Goal: Find specific page/section: Locate a particular part of the current website

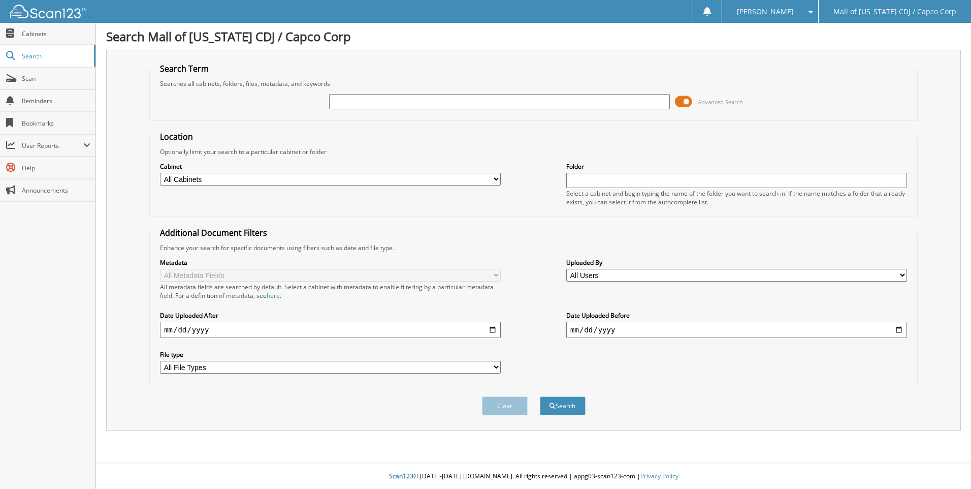
click at [416, 104] on input "text" at bounding box center [499, 101] width 341 height 15
type input "275247"
click at [540, 396] on button "Search" at bounding box center [563, 405] width 46 height 19
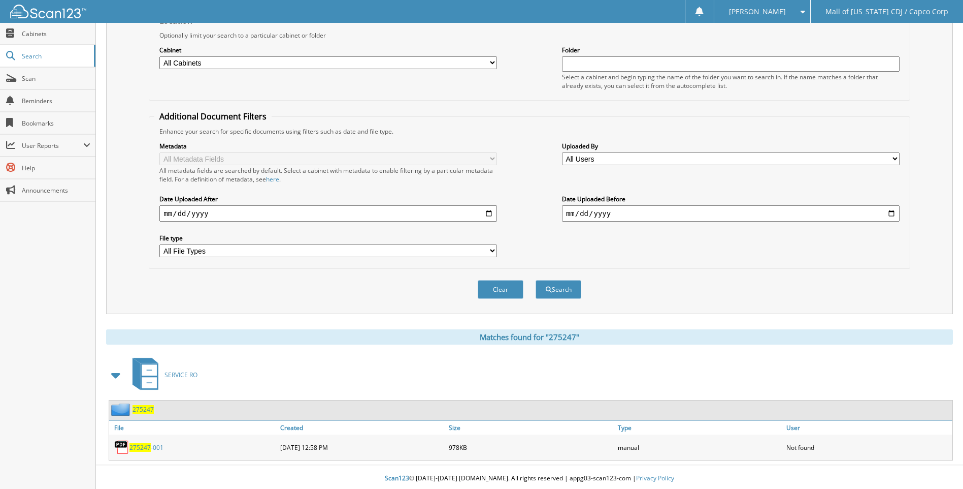
scroll to position [119, 0]
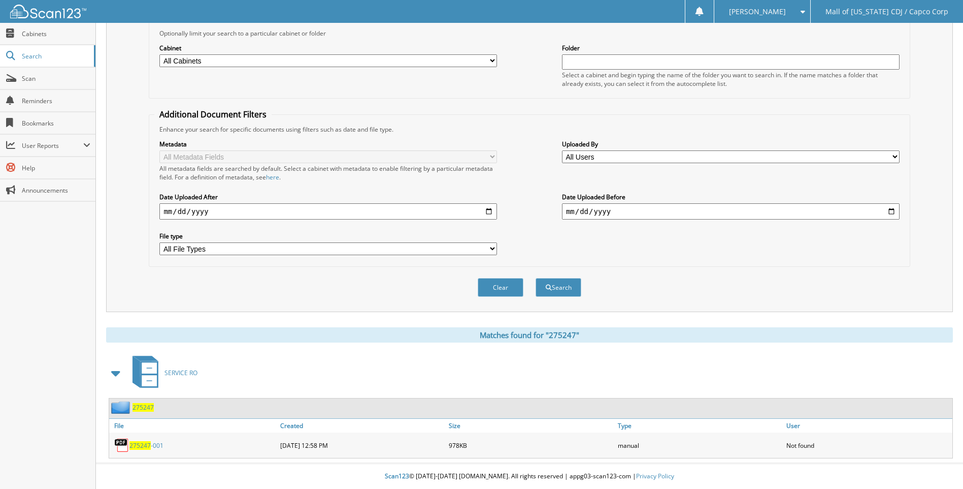
click at [144, 445] on span "275247" at bounding box center [140, 445] width 21 height 9
